Goal: Check status: Check status

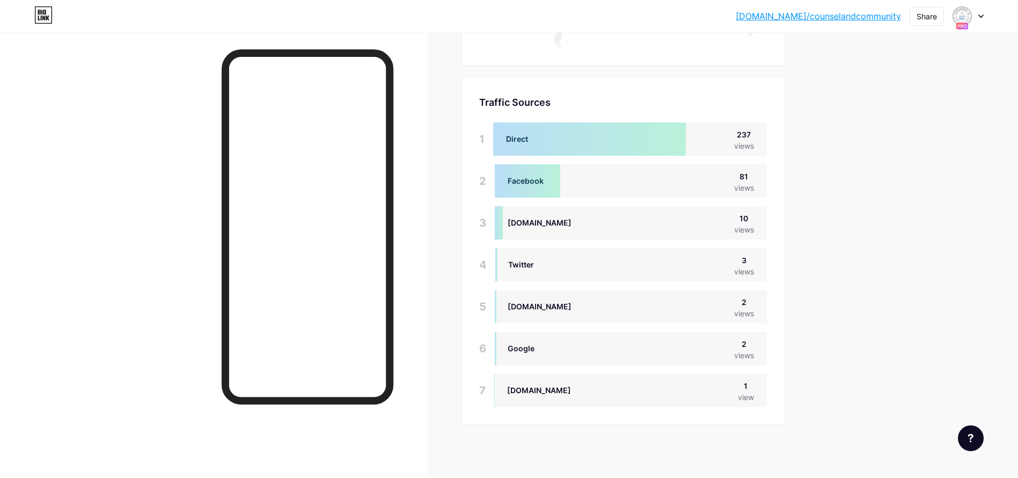
scroll to position [478, 1018]
click at [970, 17] on img at bounding box center [962, 16] width 17 height 17
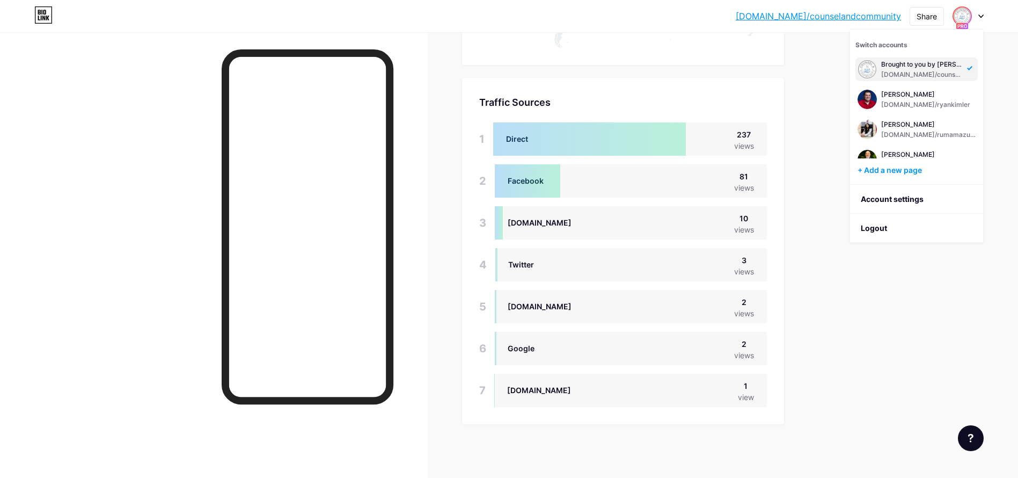
scroll to position [440, 0]
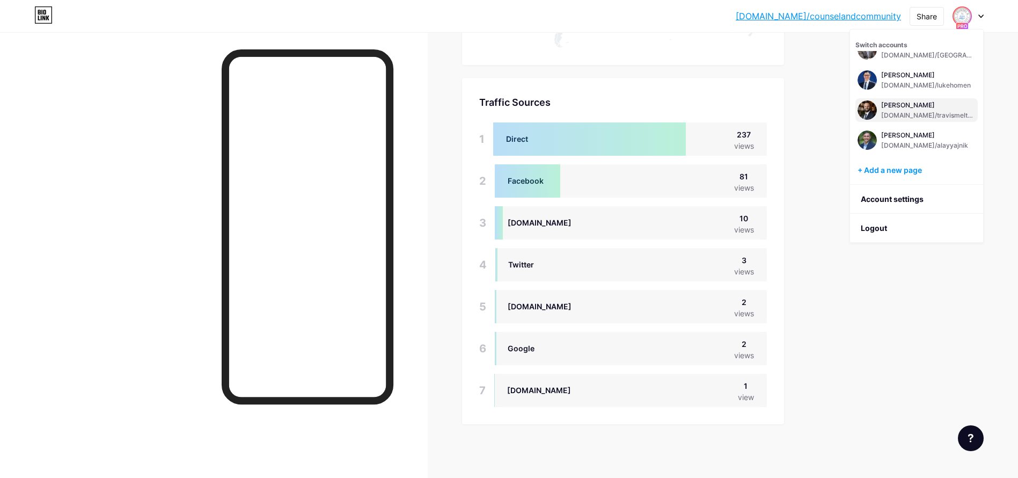
click at [890, 109] on div "[PERSON_NAME] [DOMAIN_NAME]/travismeltzer" at bounding box center [928, 109] width 94 height 19
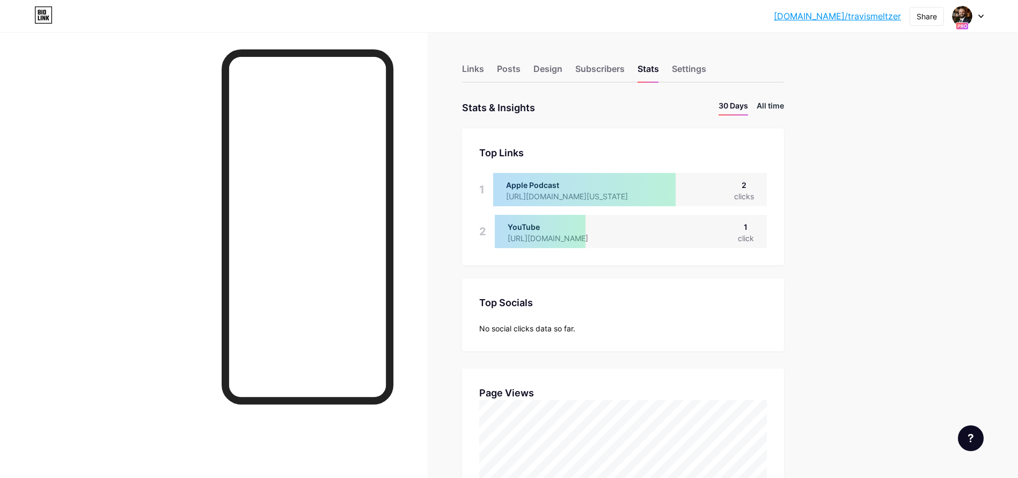
scroll to position [478, 1018]
click at [779, 105] on li "All time" at bounding box center [770, 108] width 27 height 16
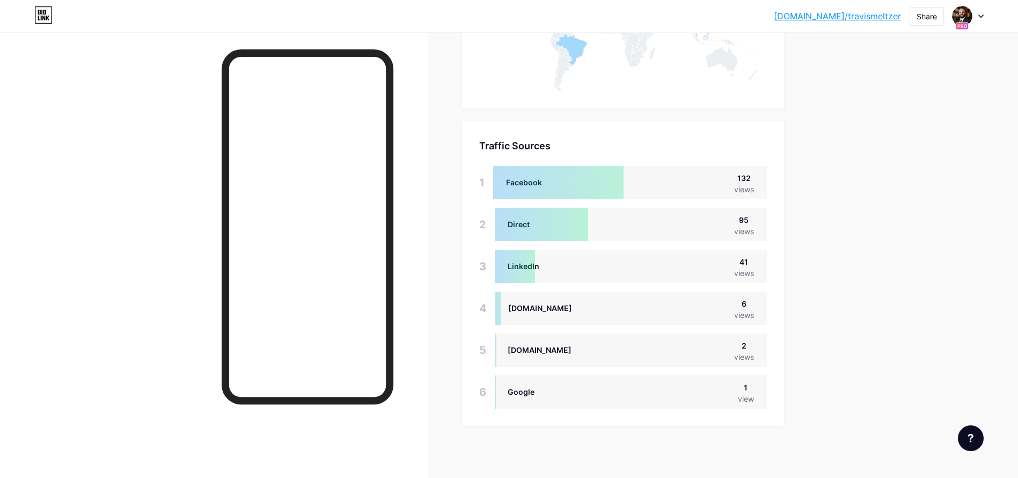
scroll to position [650, 0]
click at [97, 341] on div at bounding box center [214, 271] width 428 height 478
click at [119, 190] on div at bounding box center [214, 271] width 428 height 478
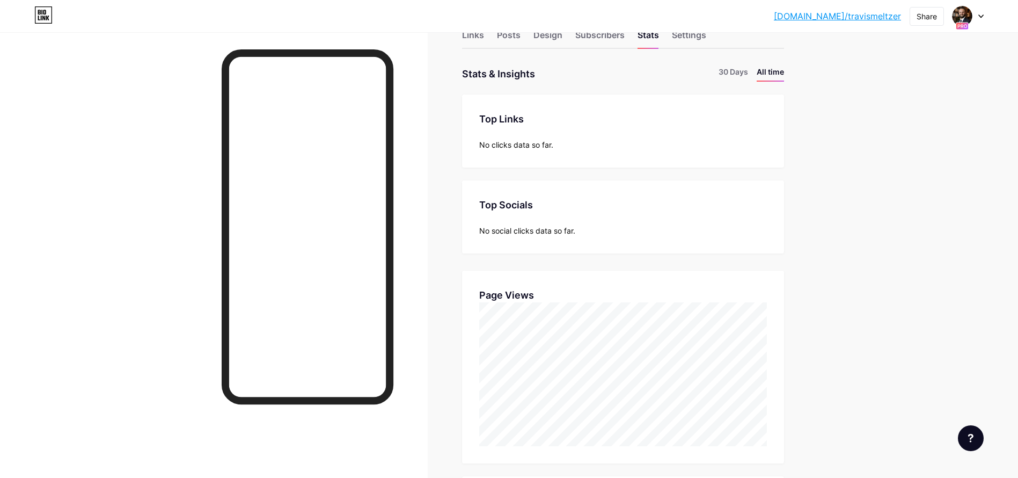
scroll to position [6, 0]
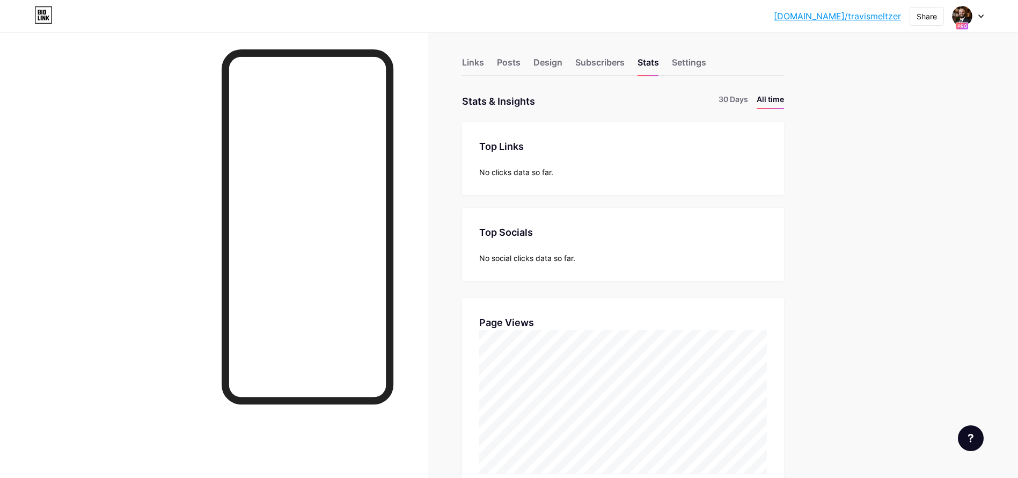
click at [106, 263] on div at bounding box center [214, 271] width 428 height 478
